Goal: Check status: Check status

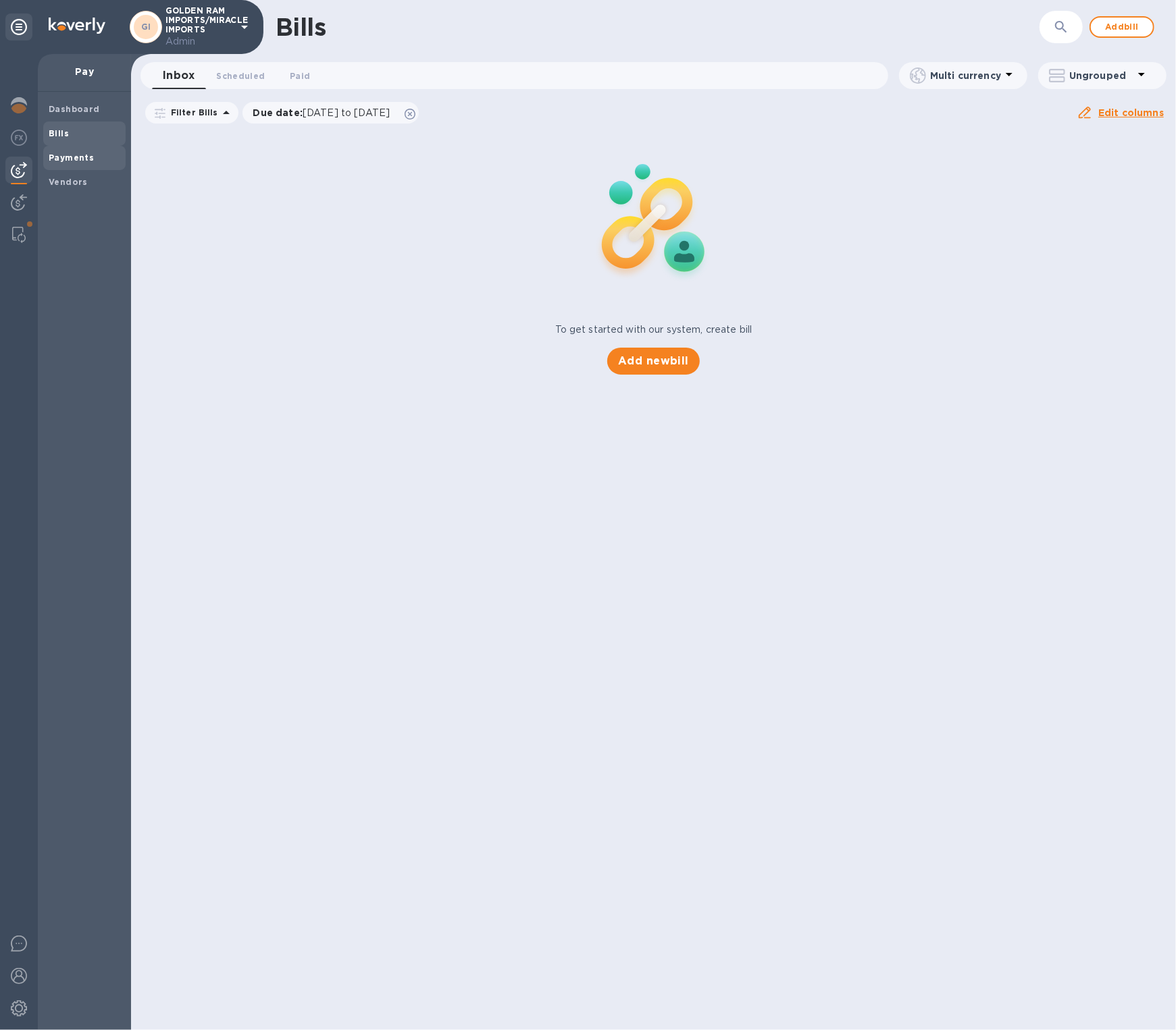
click at [60, 159] on b "Payments" at bounding box center [71, 157] width 46 height 10
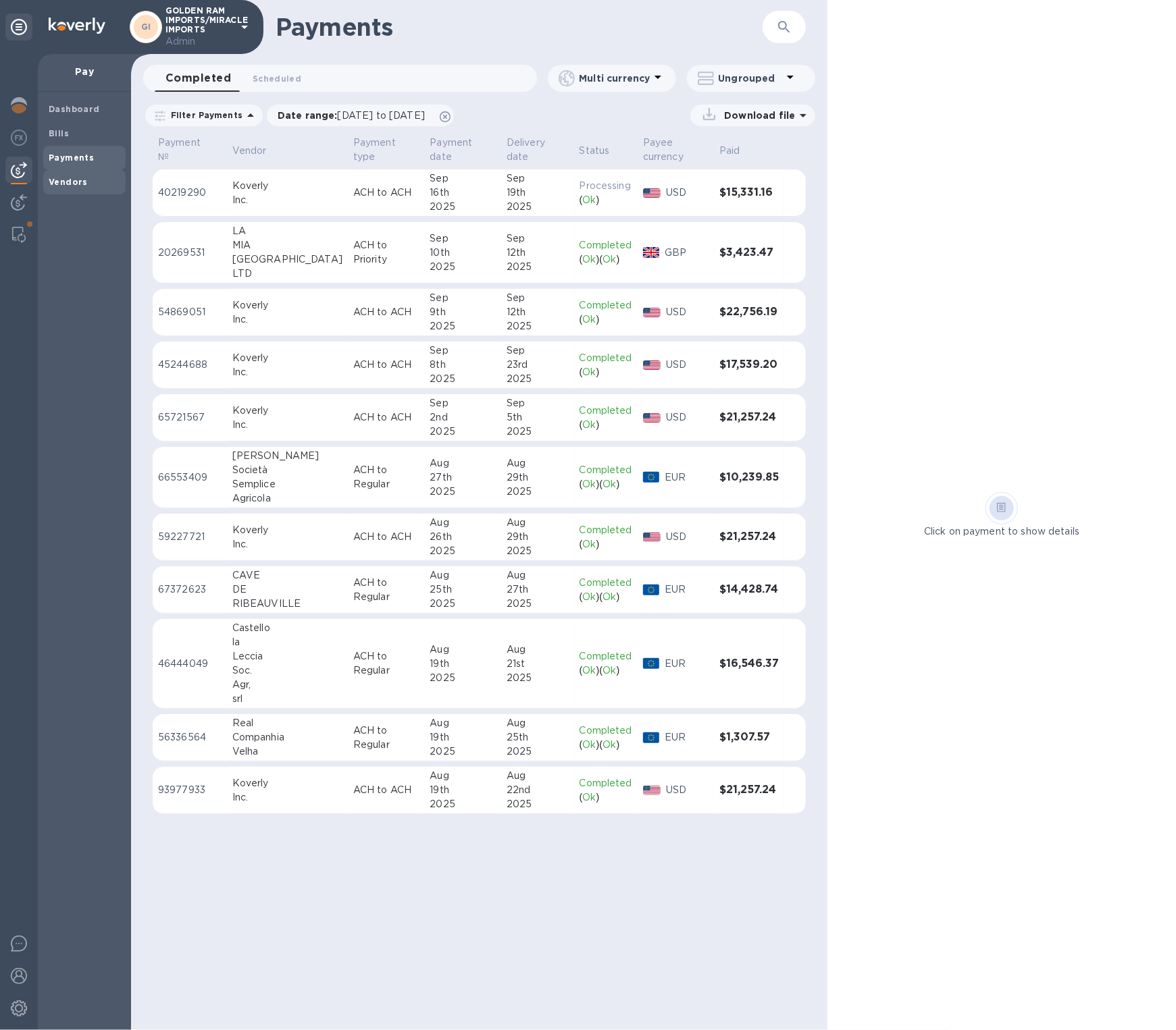
click at [76, 178] on b "Vendors" at bounding box center [68, 182] width 39 height 10
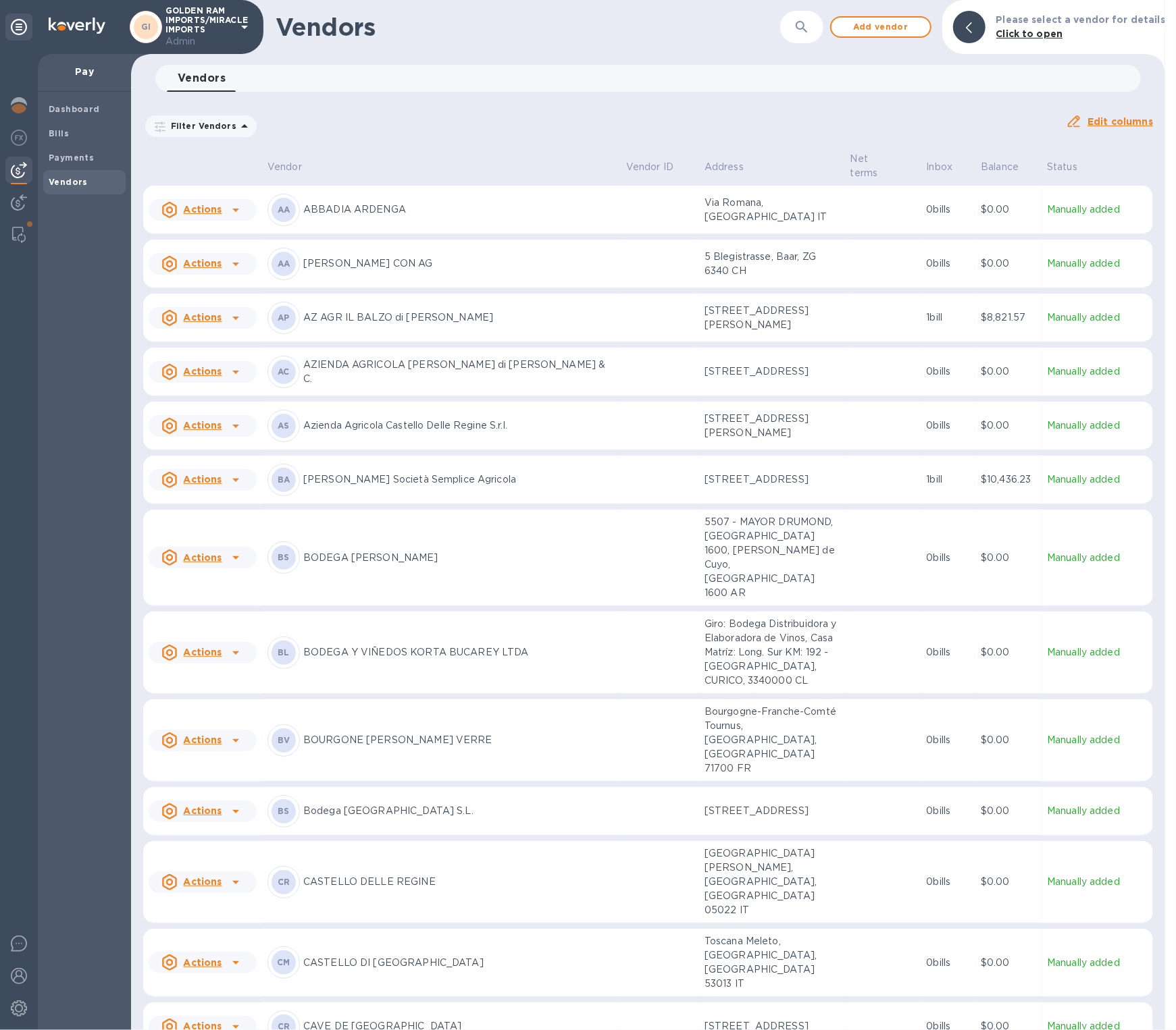
click at [810, 33] on icon "button" at bounding box center [802, 27] width 17 height 17
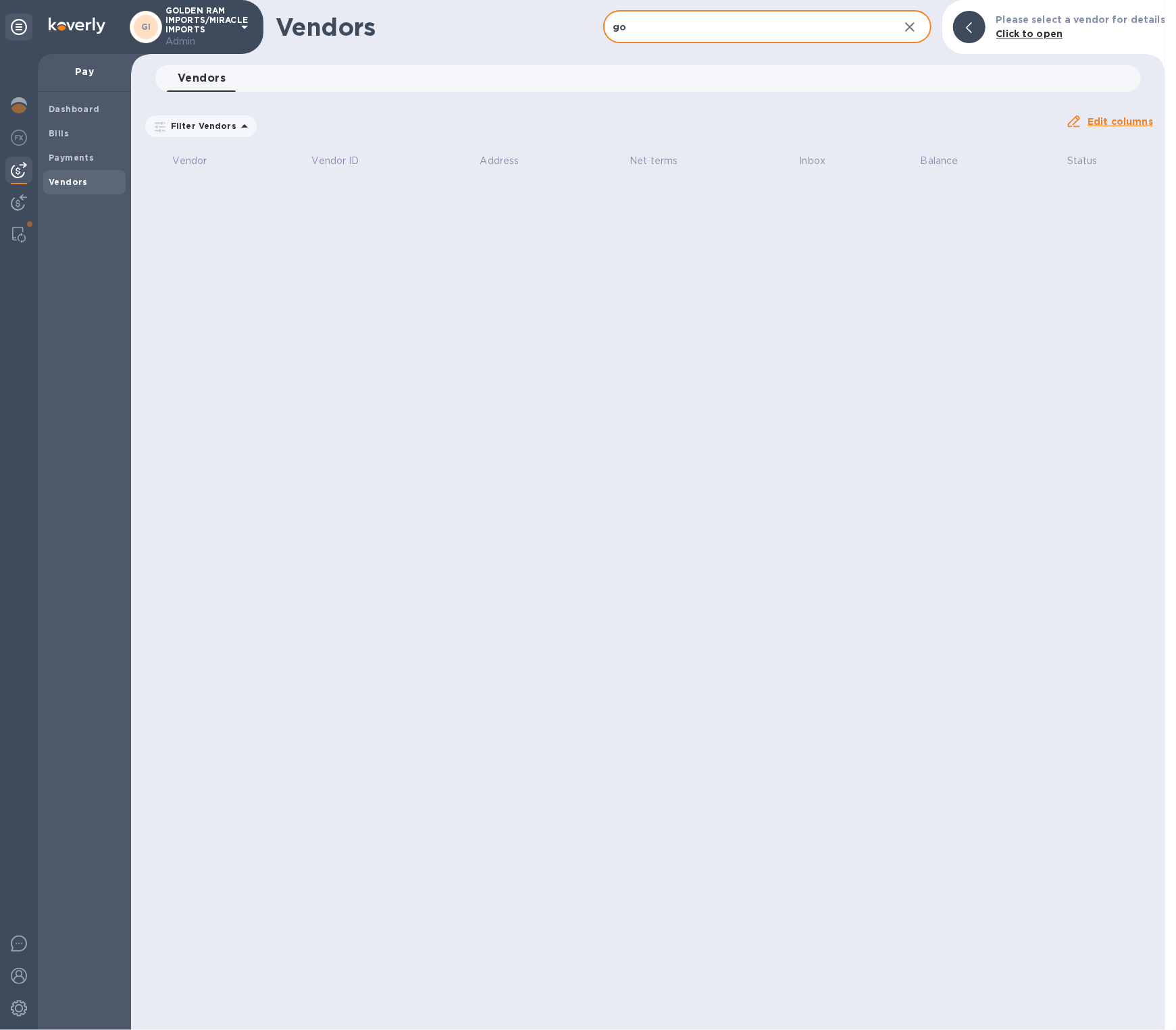
type input "g"
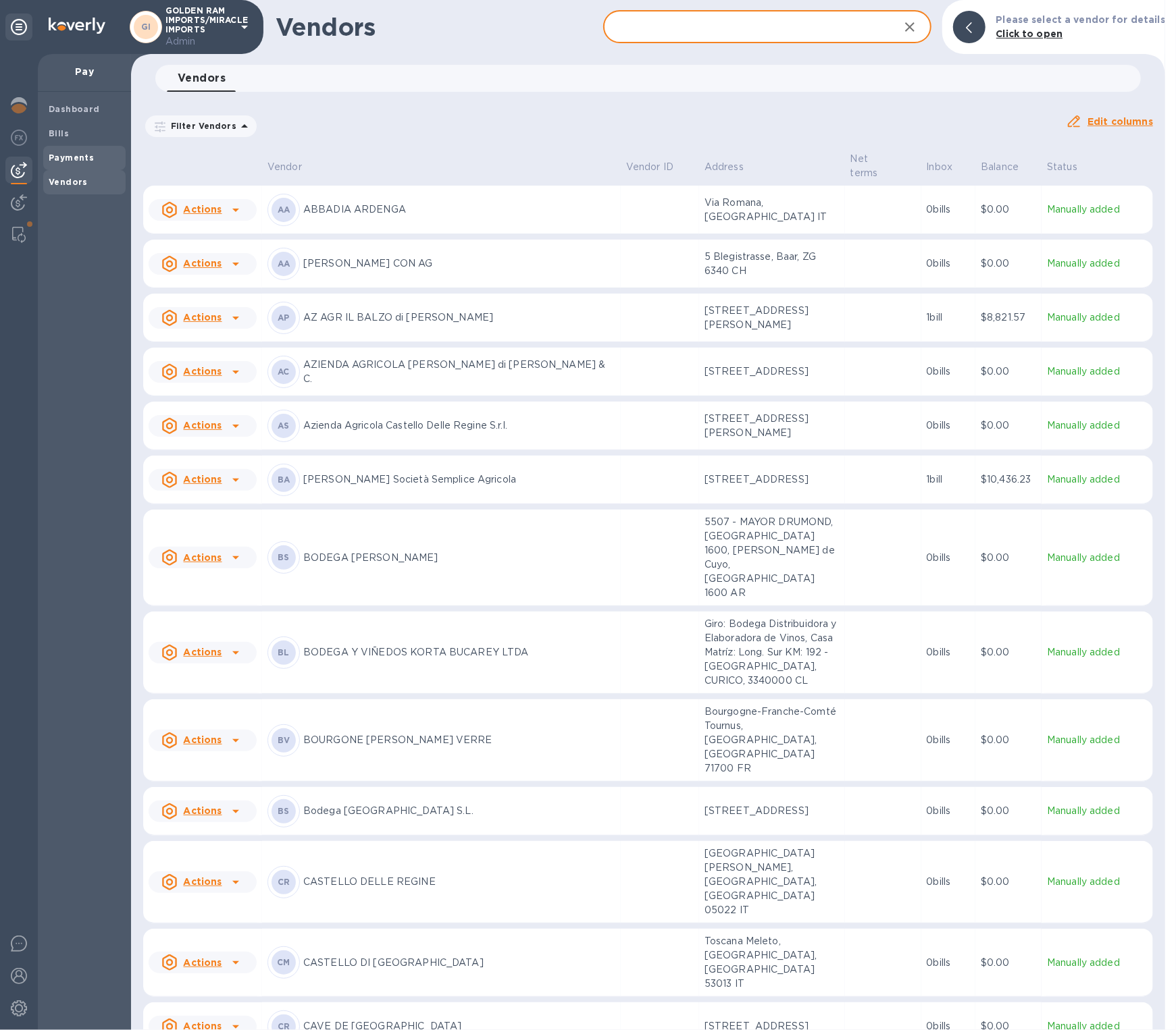
click at [86, 159] on b "Payments" at bounding box center [71, 157] width 46 height 10
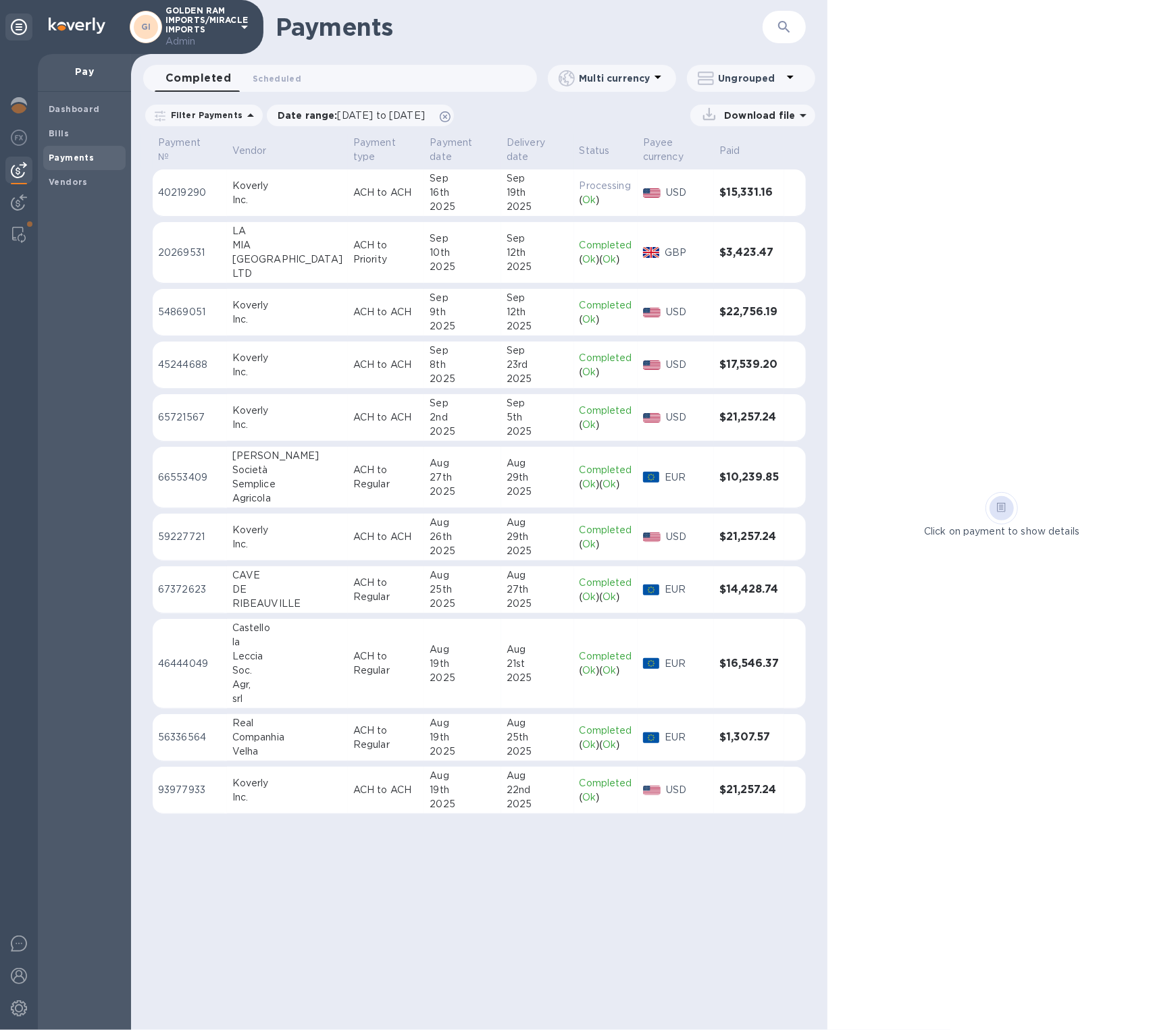
click at [382, 682] on td "ACH to Regular" at bounding box center [386, 664] width 77 height 89
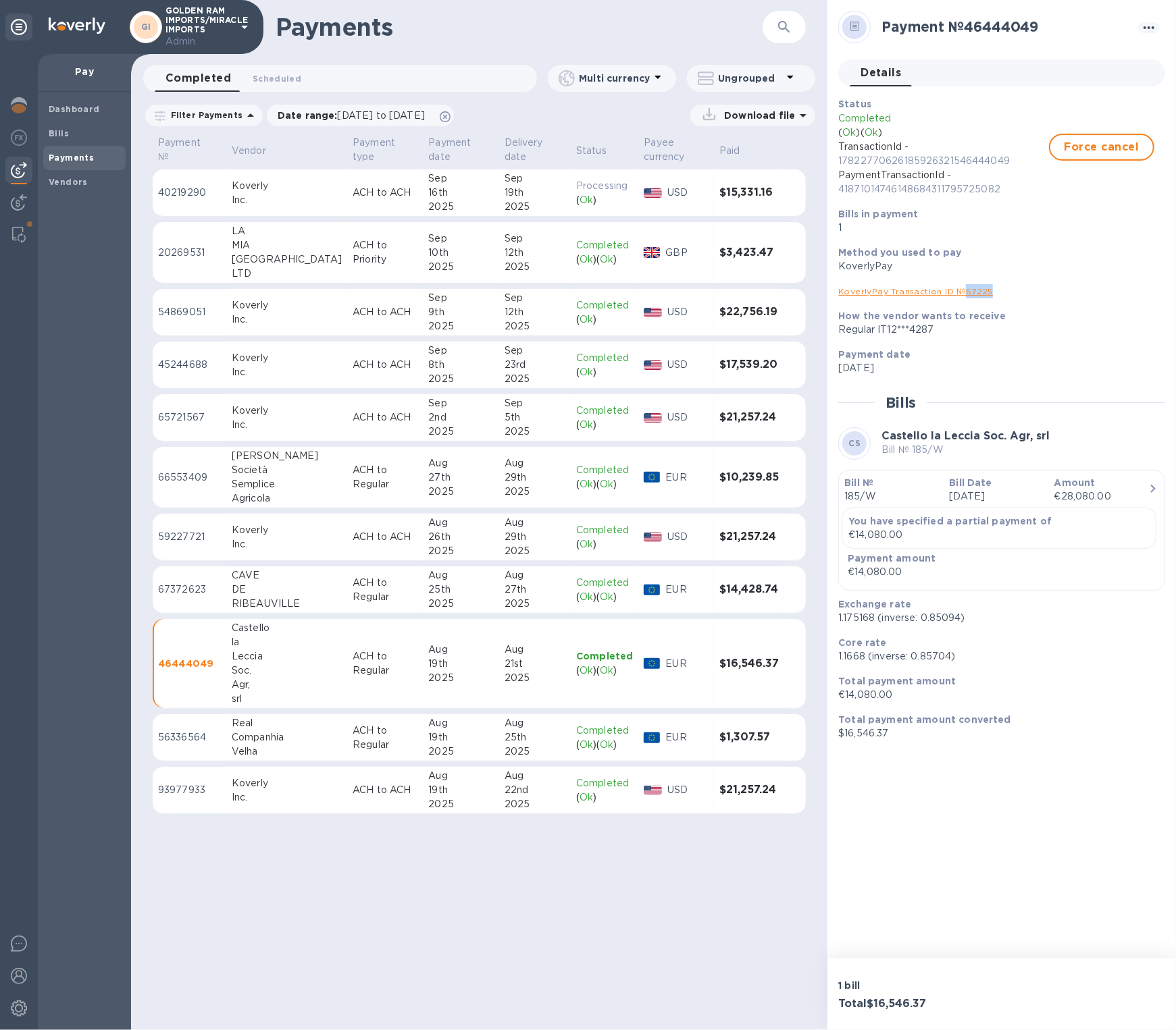
drag, startPoint x: 1009, startPoint y: 295, endPoint x: 962, endPoint y: 294, distance: 47.0
click at [962, 293] on div "KoverlyPay Transaction ID № 67225" at bounding box center [996, 291] width 316 height 14
copy link "67225"
